Goal: Book appointment/travel/reservation

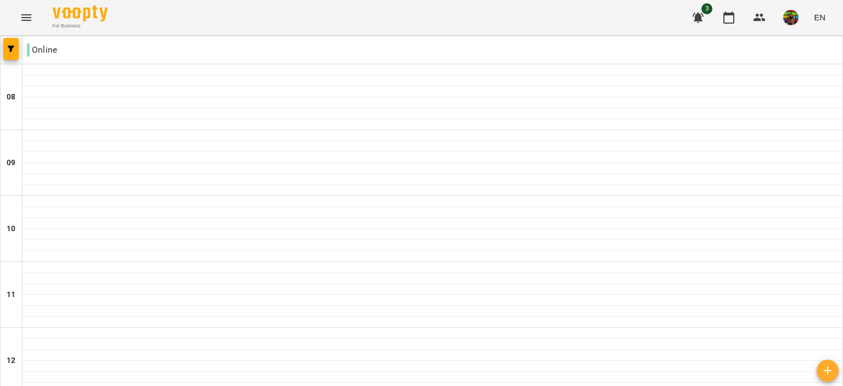
scroll to position [678, 0]
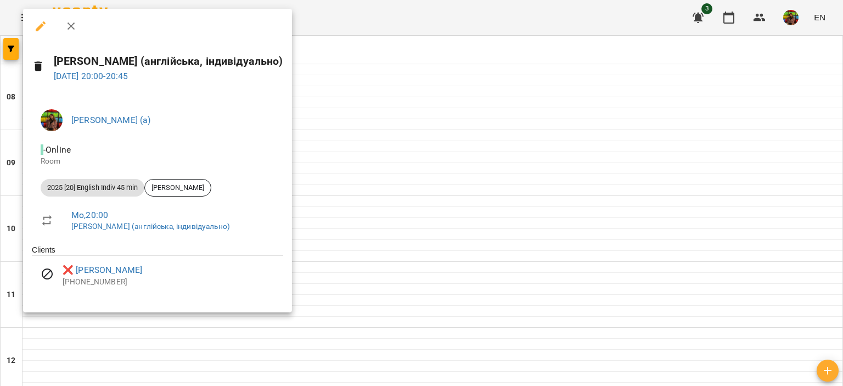
click at [349, 50] on div at bounding box center [421, 193] width 843 height 386
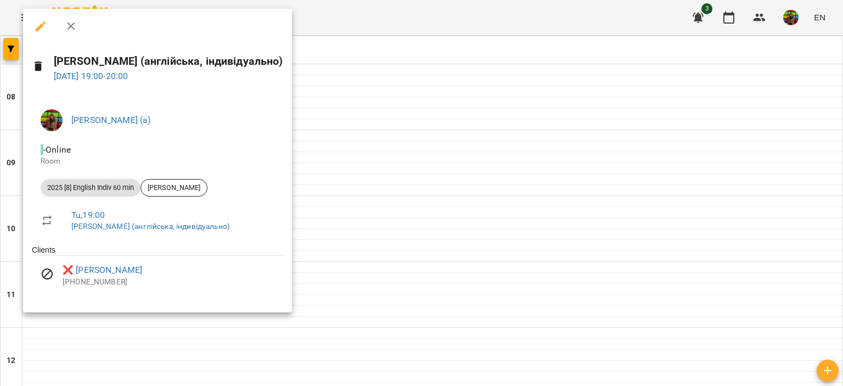
click at [369, 48] on div at bounding box center [421, 193] width 843 height 386
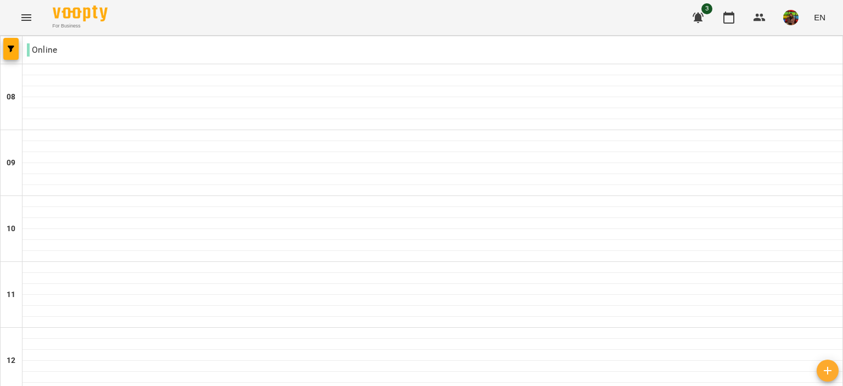
scroll to position [577, 0]
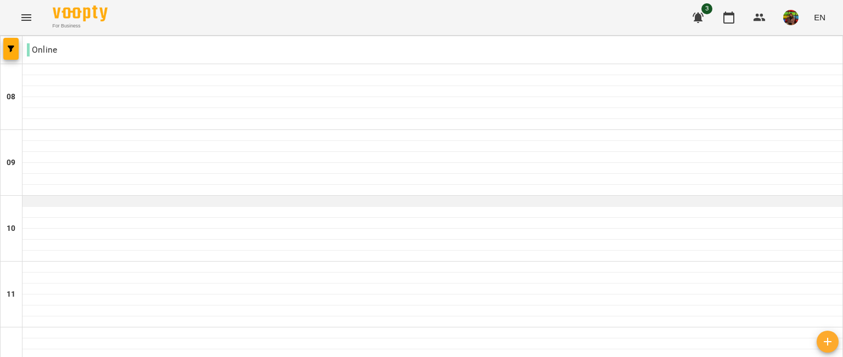
scroll to position [633, 0]
